Goal: Transaction & Acquisition: Purchase product/service

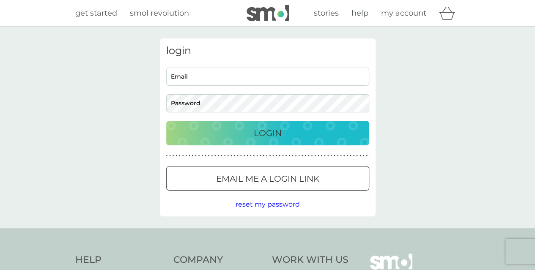
type input "[EMAIL_ADDRESS][DOMAIN_NAME]"
click at [261, 142] on button "Login" at bounding box center [267, 133] width 203 height 25
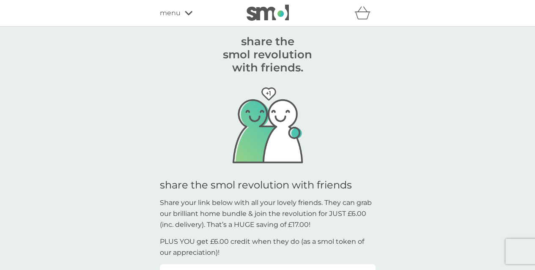
click at [152, 12] on div "refer a friend & you BOTH save smol impact smol shop your smol plans your upcom…" at bounding box center [267, 13] width 535 height 27
click at [162, 14] on span "menu" at bounding box center [170, 13] width 21 height 11
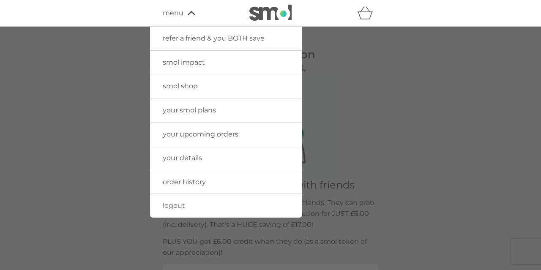
click at [162, 14] on div "refer a friend & you BOTH save smol impact smol shop your smol plans your upcom…" at bounding box center [270, 13] width 541 height 27
click at [400, 122] on div at bounding box center [270, 162] width 541 height 270
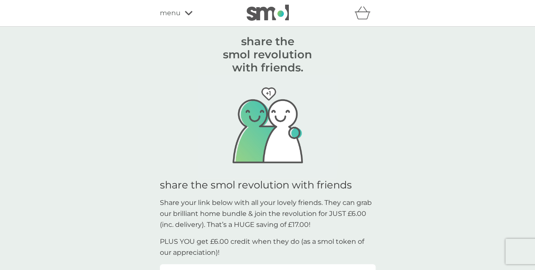
click at [178, 16] on span "menu" at bounding box center [170, 13] width 21 height 11
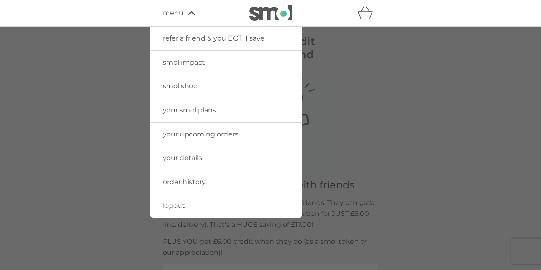
click at [206, 180] on link "order history" at bounding box center [226, 182] width 152 height 24
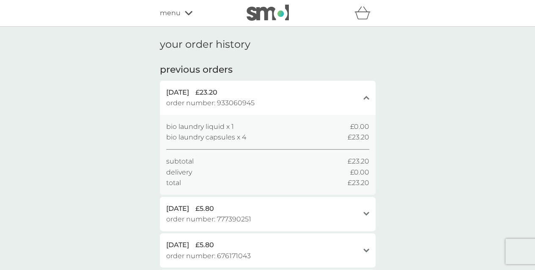
click at [207, 176] on div "delivery £0.00" at bounding box center [267, 172] width 203 height 11
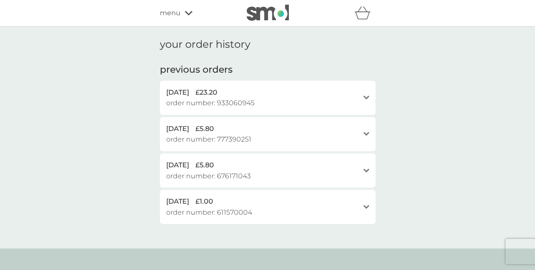
click at [220, 141] on span "order number: 777390251" at bounding box center [208, 139] width 85 height 11
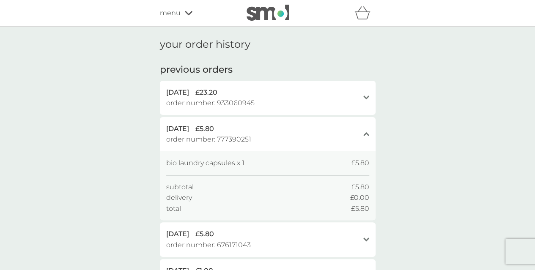
click at [226, 171] on div "bio laundry capsules x 1 £5.80 subtotal £5.80 delivery £0.00 total £5.80" at bounding box center [267, 186] width 203 height 56
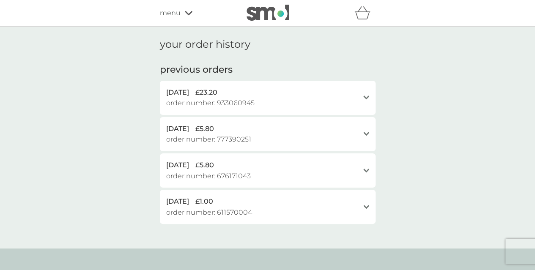
click at [226, 171] on span "order number: 676171043" at bounding box center [208, 176] width 85 height 11
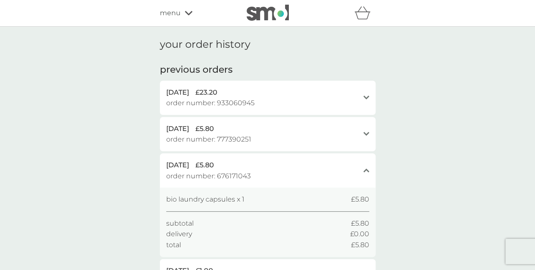
click at [229, 106] on span "order number: 933060945" at bounding box center [210, 103] width 88 height 11
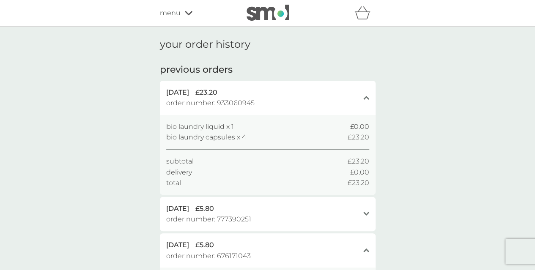
click at [230, 129] on span "bio laundry liquid x 1" at bounding box center [200, 126] width 68 height 11
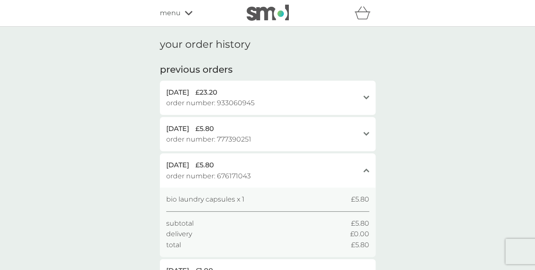
click at [231, 107] on span "order number: 933060945" at bounding box center [210, 103] width 88 height 11
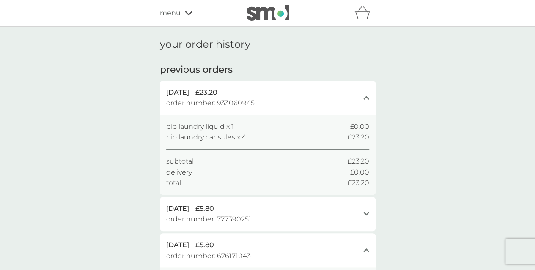
click at [189, 16] on div "menu" at bounding box center [196, 13] width 72 height 11
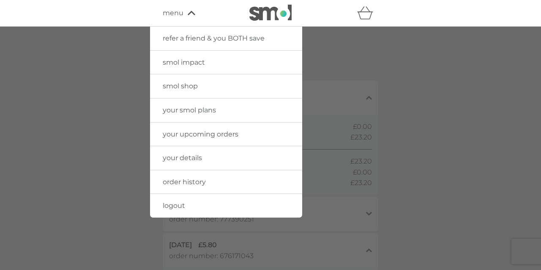
click at [423, 92] on div at bounding box center [270, 162] width 541 height 270
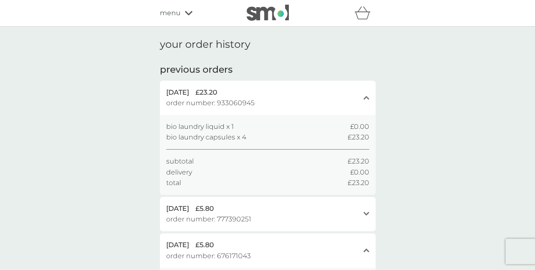
click at [269, 11] on img at bounding box center [267, 13] width 42 height 16
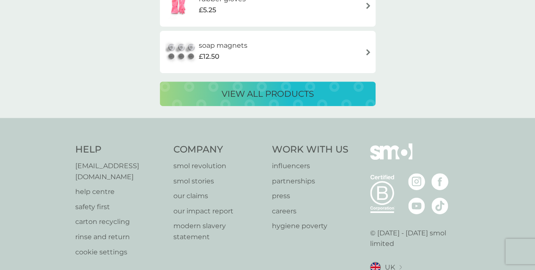
scroll to position [1806, 0]
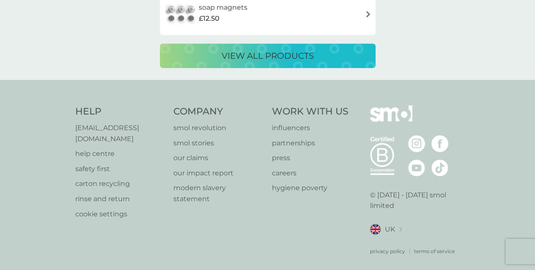
click at [320, 61] on div "view all products" at bounding box center [267, 56] width 199 height 14
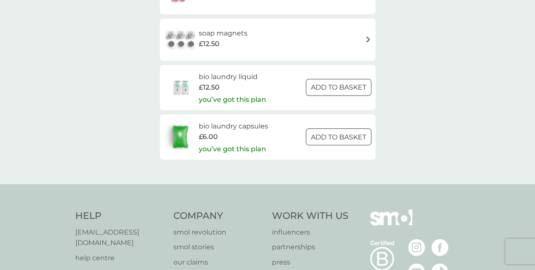
scroll to position [1311, 0]
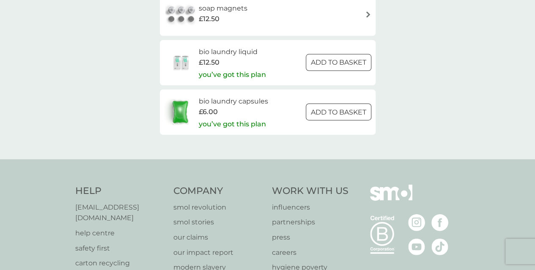
click at [211, 108] on span "£6.00" at bounding box center [207, 112] width 19 height 11
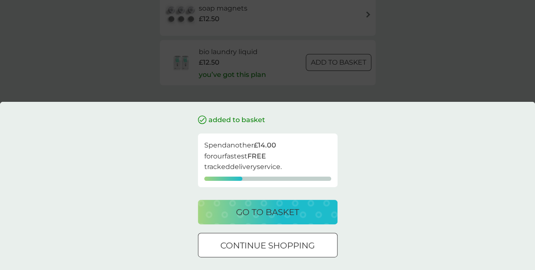
scroll to position [1340, 0]
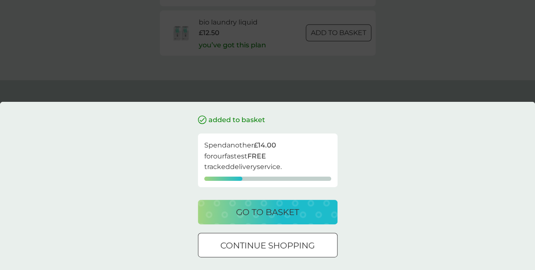
click at [414, 92] on div "added to basket Spend another £14.00 for our fastest FREE tracked delivery serv…" at bounding box center [267, 135] width 535 height 270
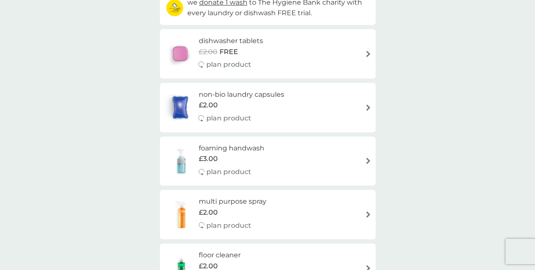
scroll to position [0, 0]
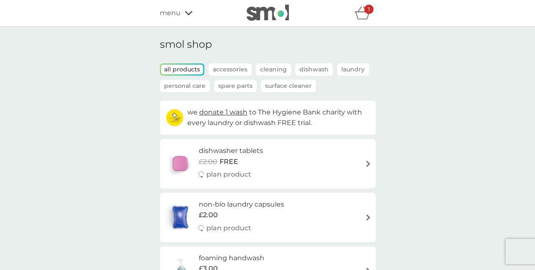
click at [365, 15] on icon "basket" at bounding box center [362, 12] width 16 height 13
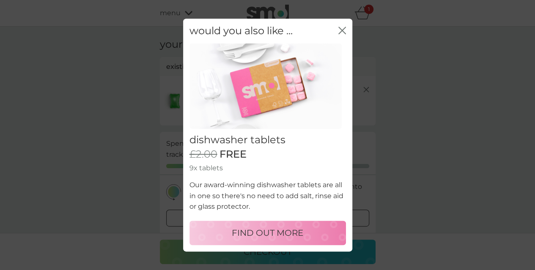
click at [342, 36] on div "close" at bounding box center [342, 31] width 8 height 12
click at [342, 31] on icon "close" at bounding box center [343, 30] width 3 height 7
